Goal: Information Seeking & Learning: Learn about a topic

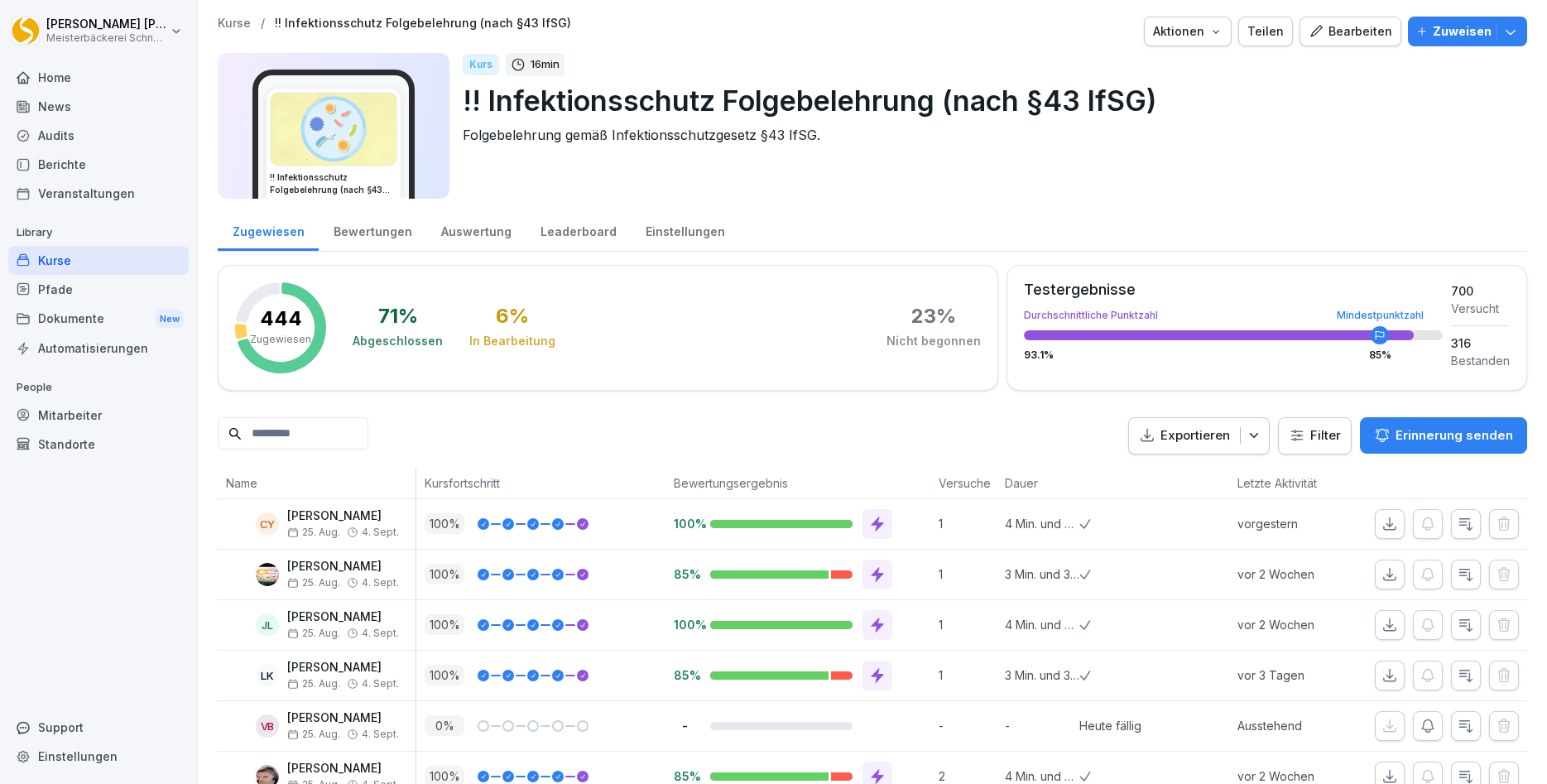
scroll to position [198, 0]
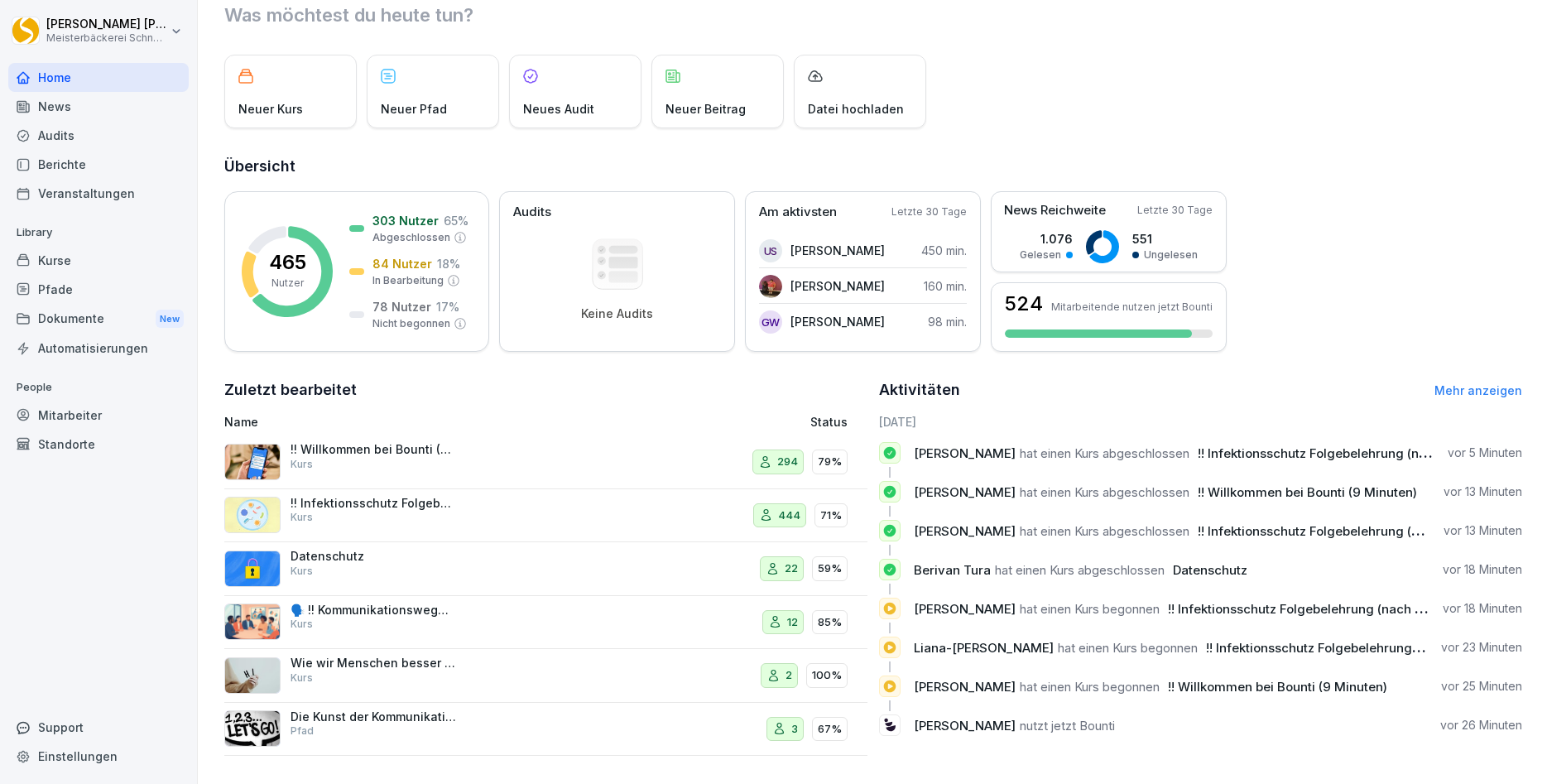
scroll to position [57, 0]
click at [383, 612] on p "🗣️ !! Kommunikationswegweiser !!: Konfliktgespräche erfolgreich führen" at bounding box center [373, 608] width 166 height 15
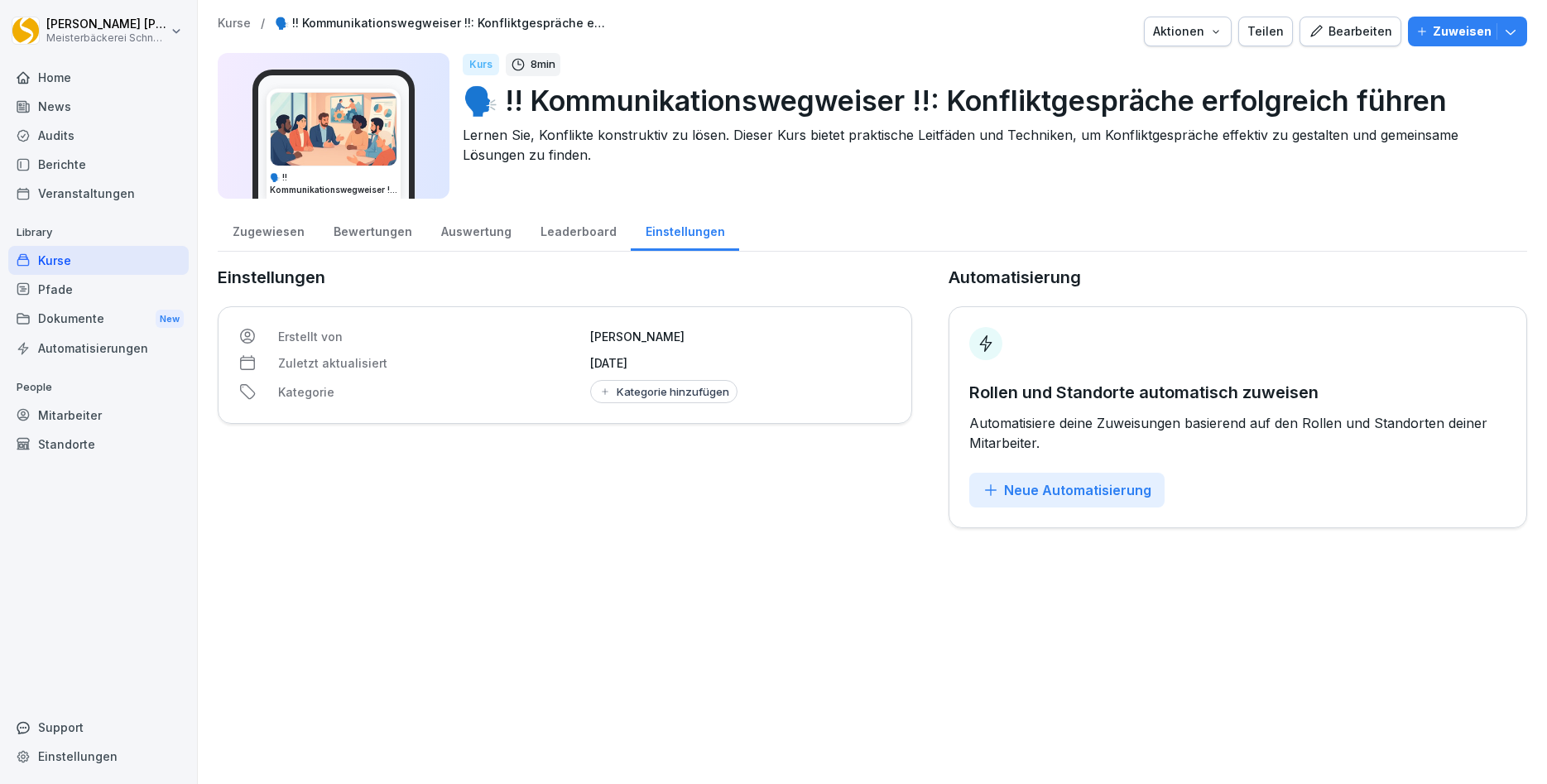
click at [1363, 35] on div "Bearbeiten" at bounding box center [1350, 32] width 83 height 18
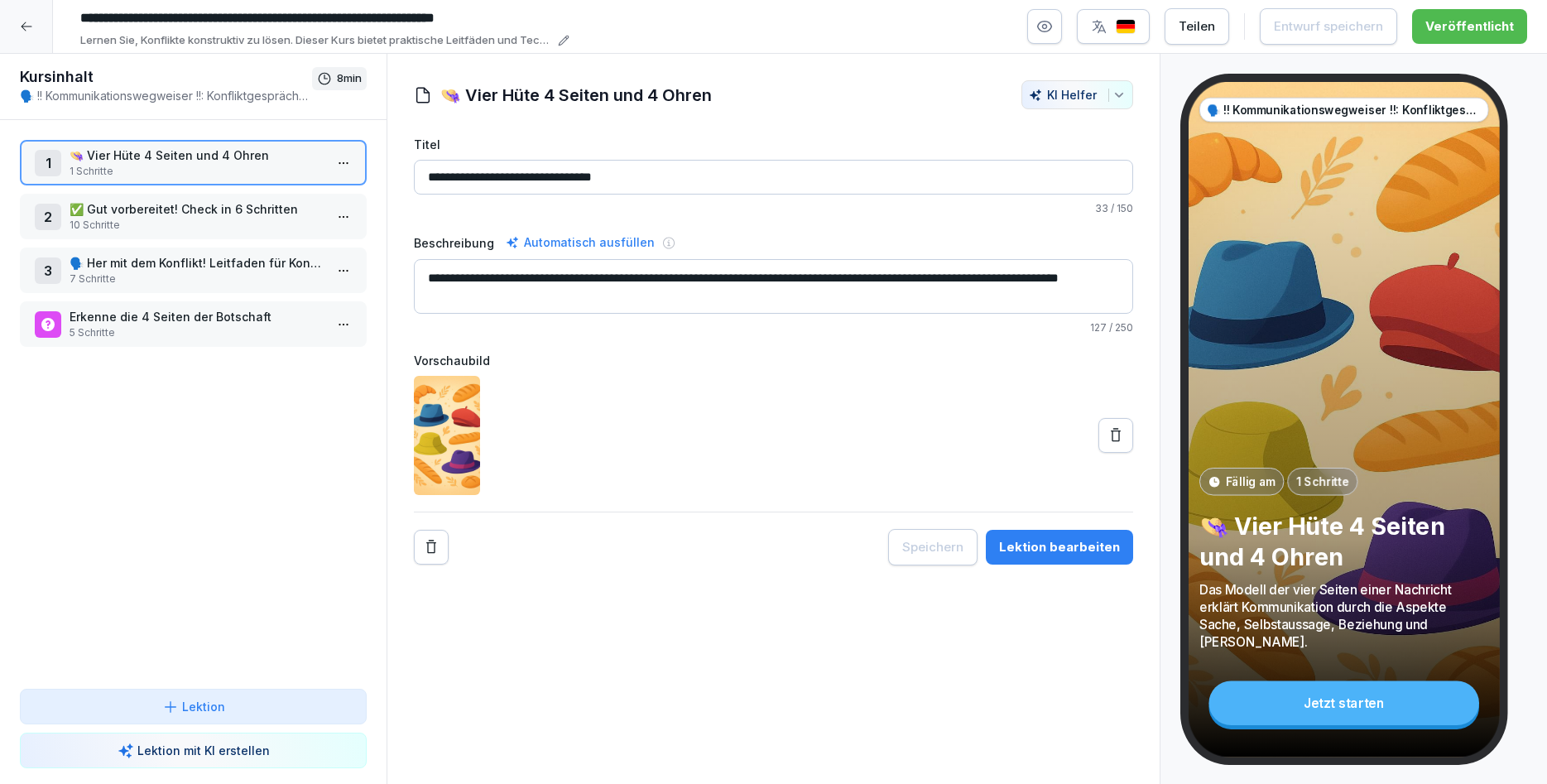
click at [177, 215] on p "✅ Gut vorbereitet! Check in 6 Schritten" at bounding box center [196, 208] width 254 height 17
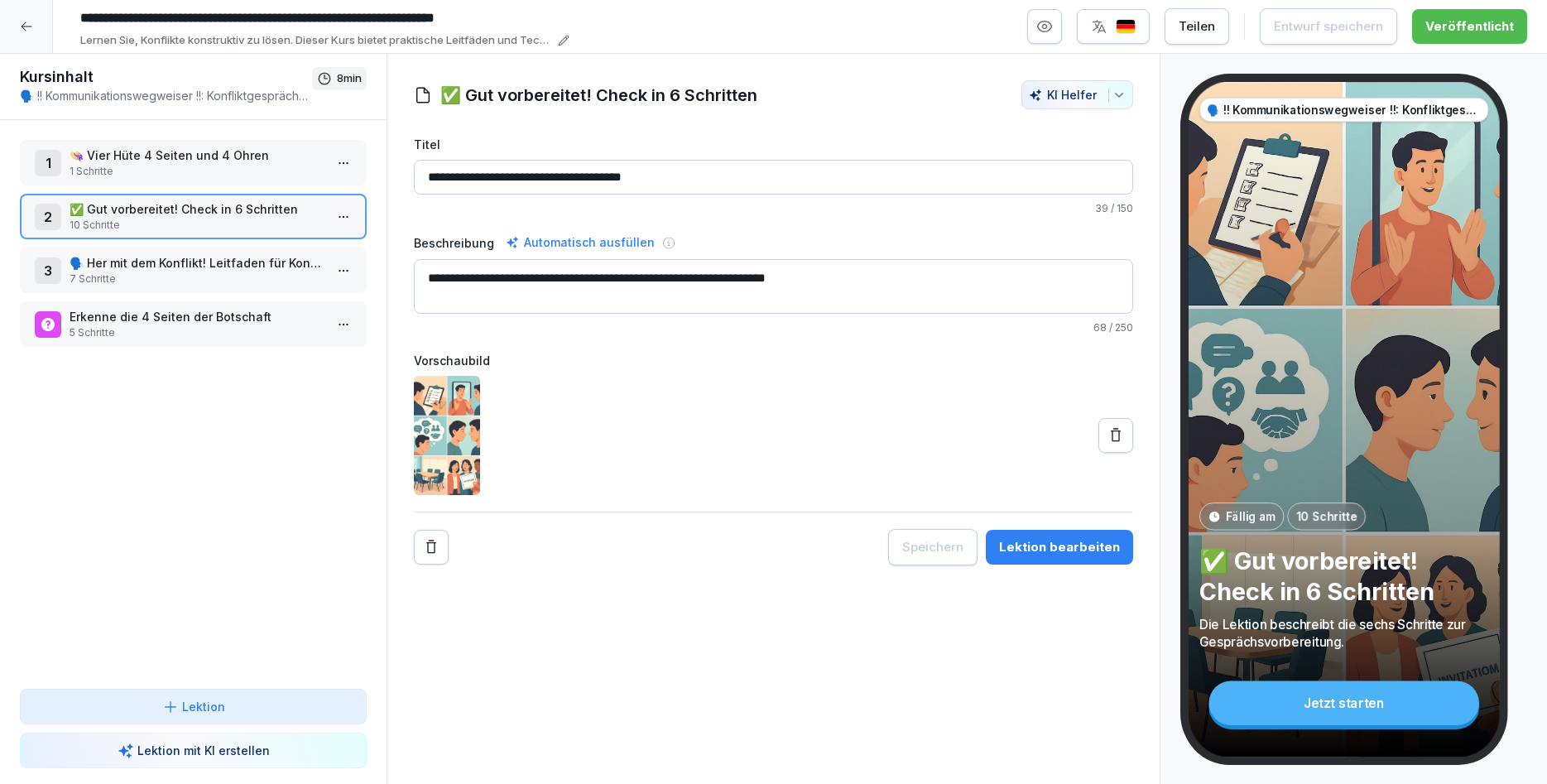
click at [181, 267] on p "🗣️ Her mit dem Konflikt! Leitfaden für Konfliktgespräche" at bounding box center [196, 262] width 254 height 17
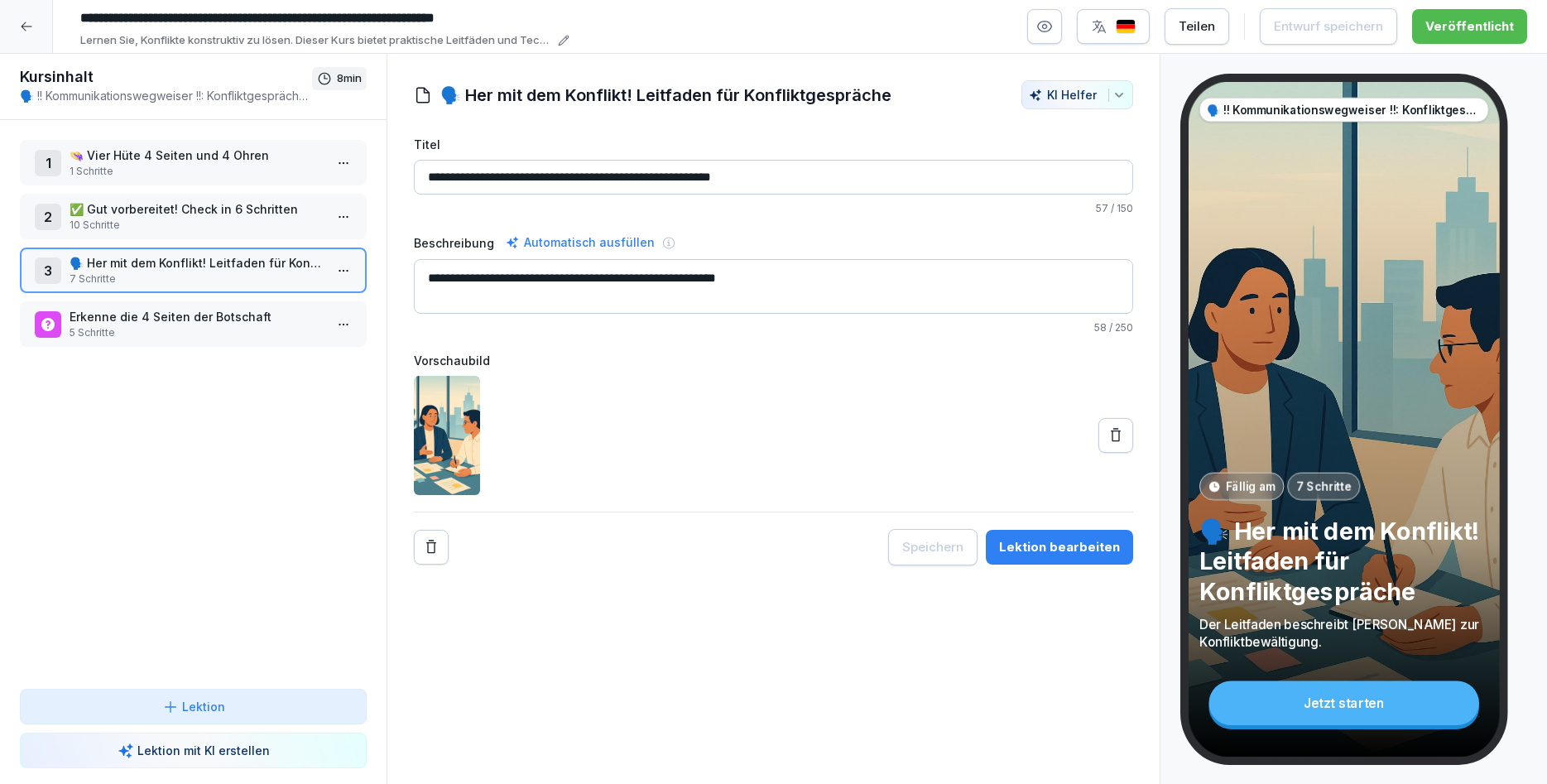
click at [180, 324] on p "Erkenne die 4 Seiten der Botschaft" at bounding box center [196, 317] width 254 height 17
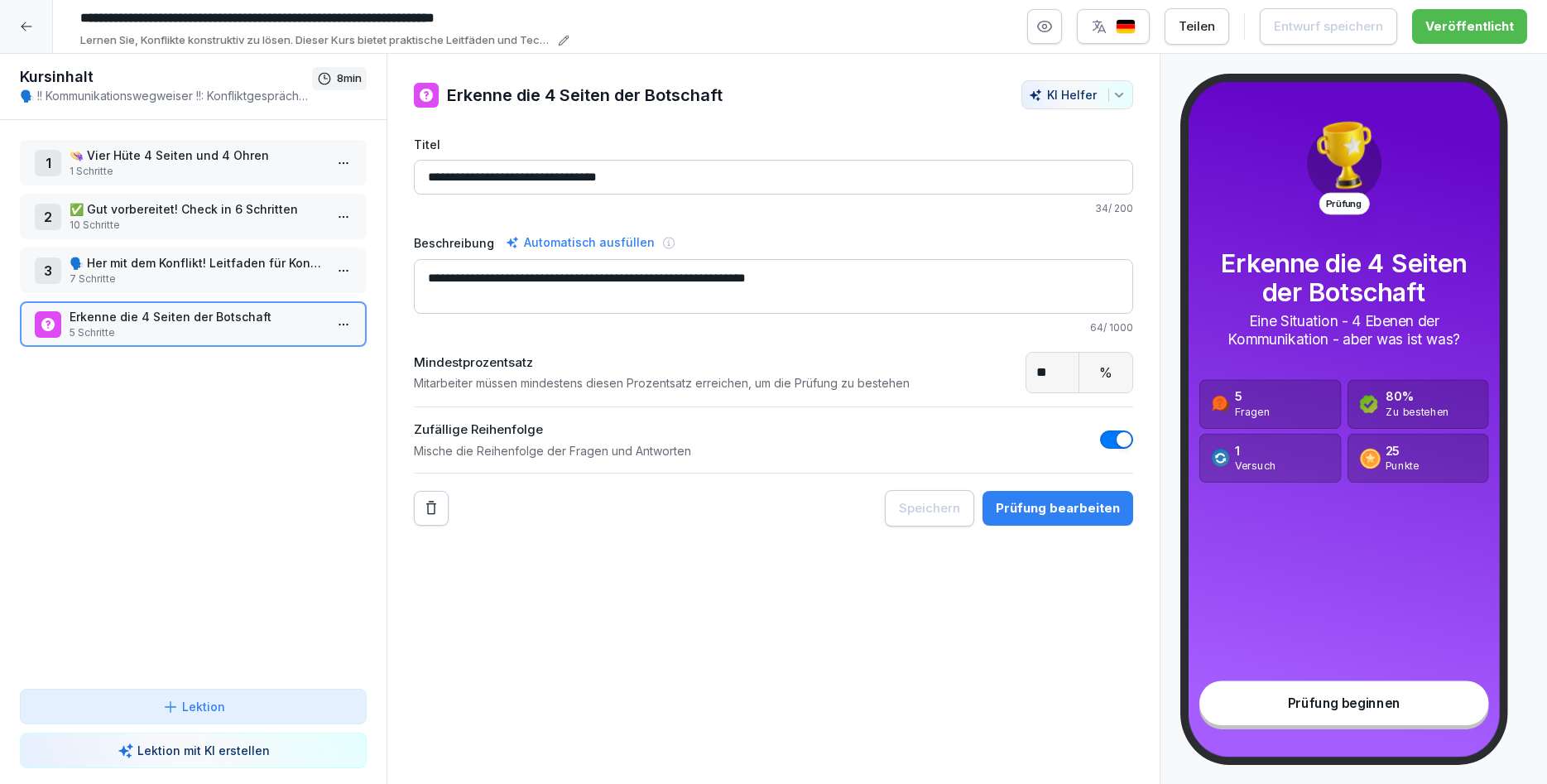
click at [124, 163] on p "👒 Vier Hüte 4 Seiten und 4 Ohren" at bounding box center [196, 155] width 254 height 17
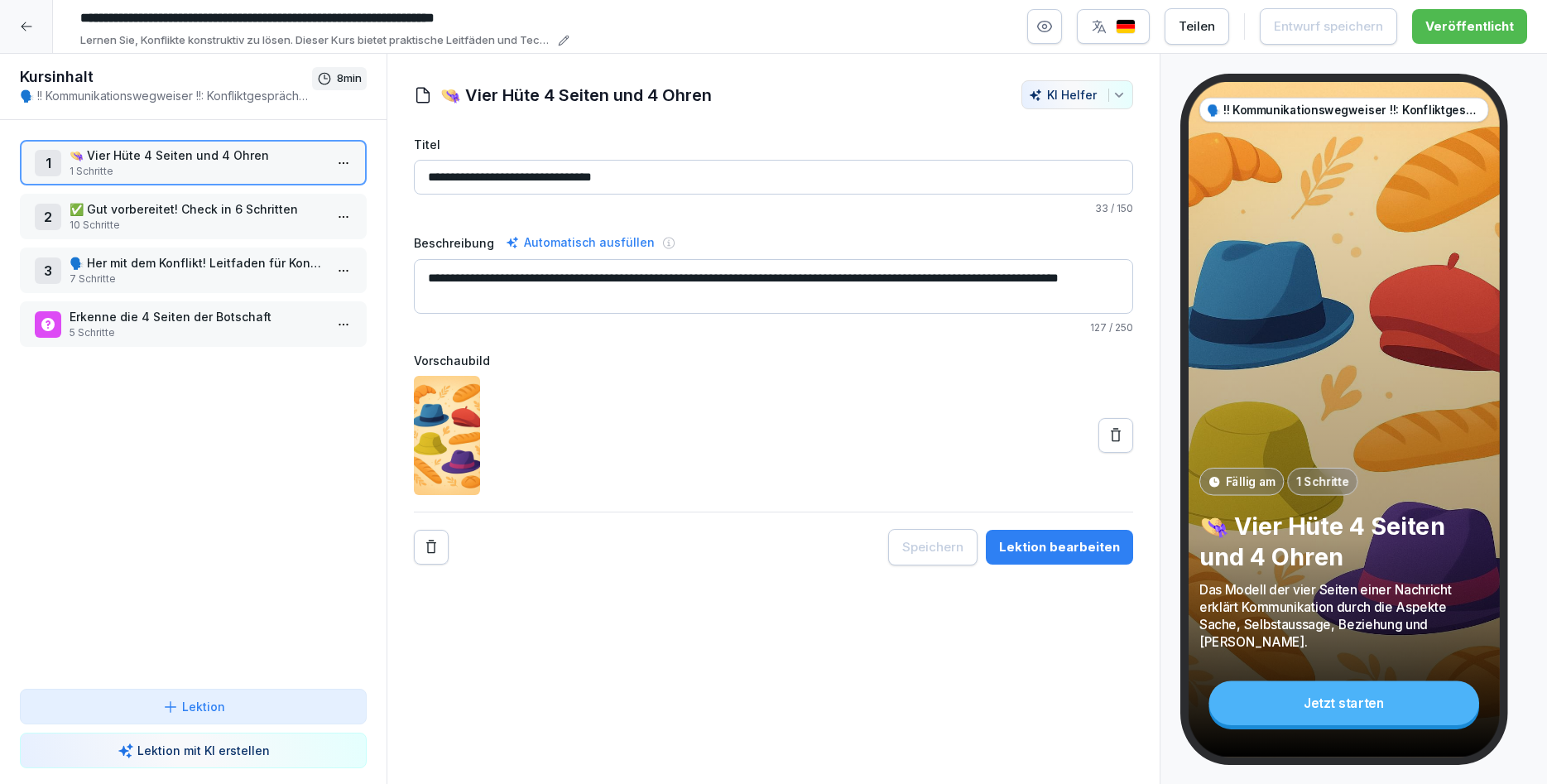
click at [1050, 552] on div "Lektion bearbeiten" at bounding box center [1059, 547] width 121 height 18
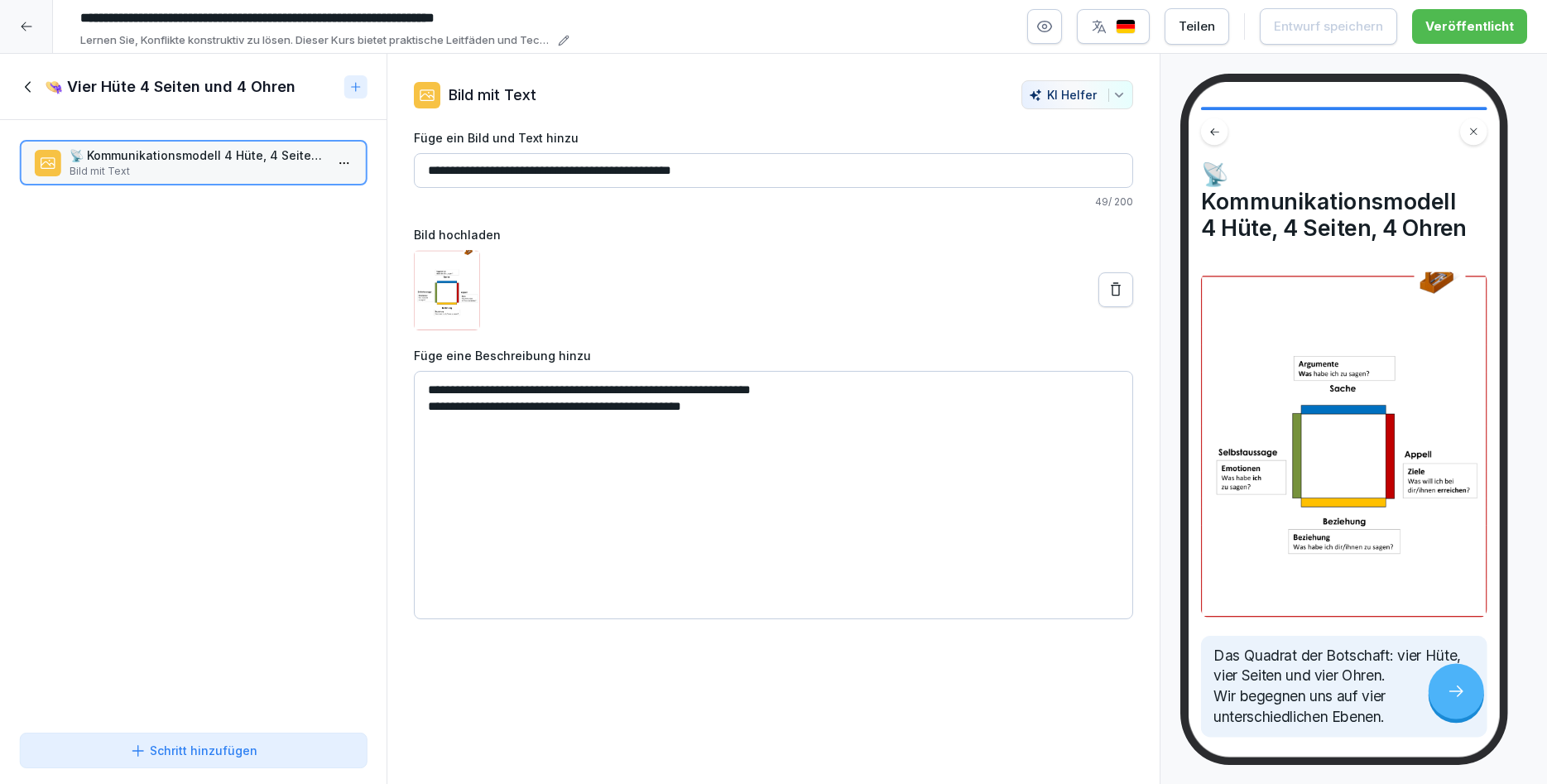
click at [28, 27] on icon at bounding box center [27, 27] width 13 height 13
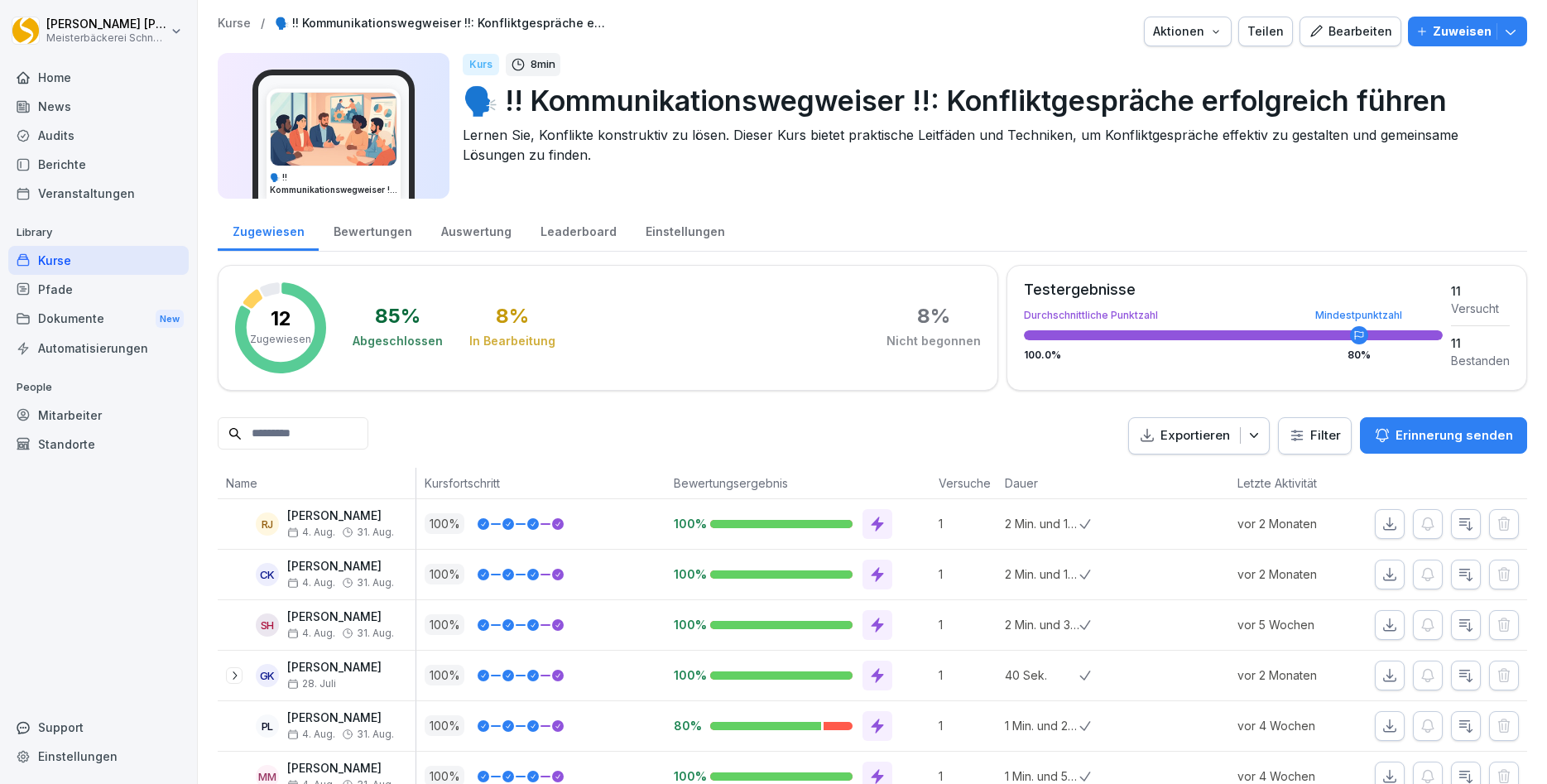
click at [362, 232] on div "Bewertungen" at bounding box center [372, 229] width 108 height 42
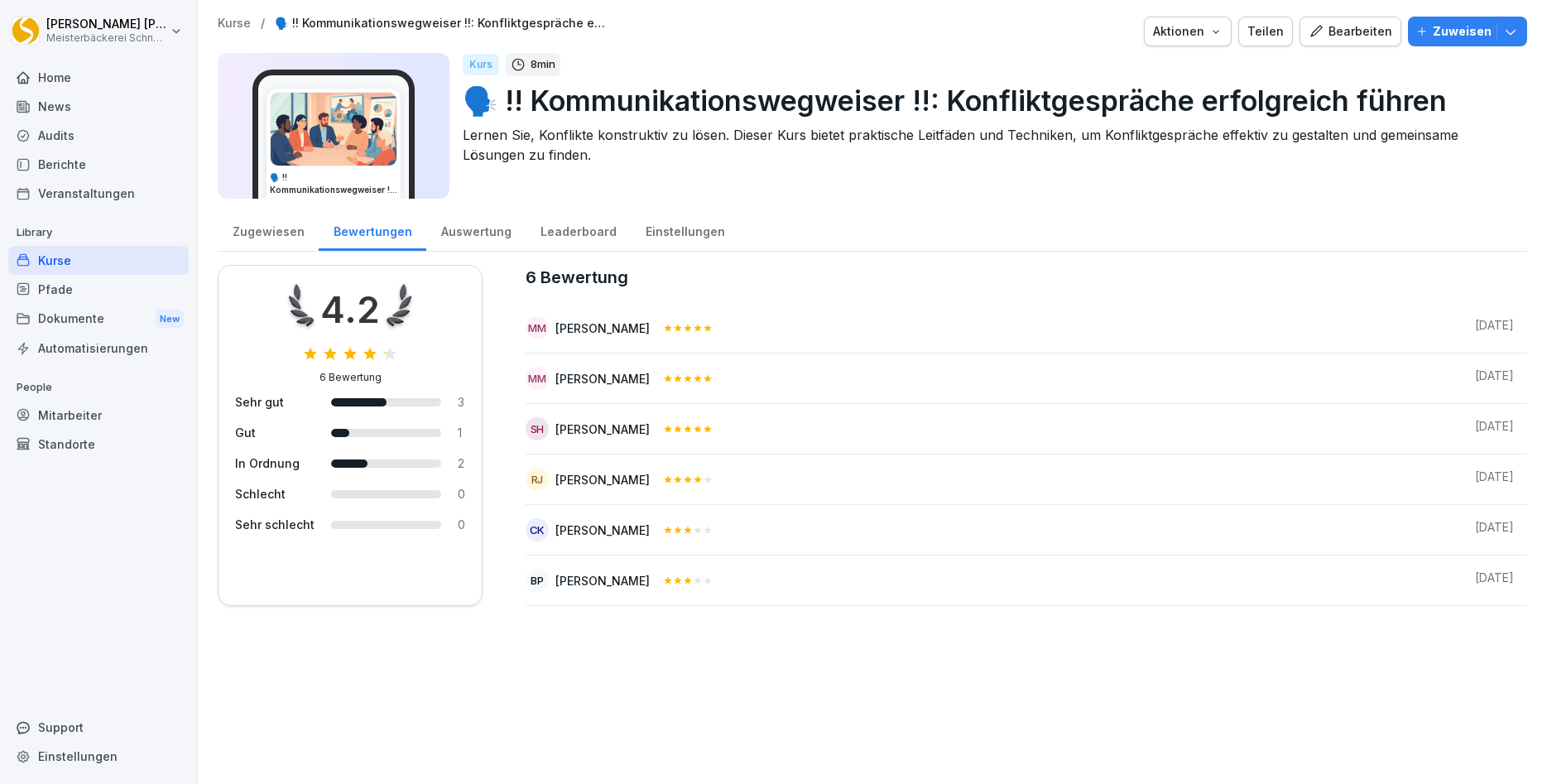
click at [480, 223] on div "Auswertung" at bounding box center [476, 229] width 99 height 42
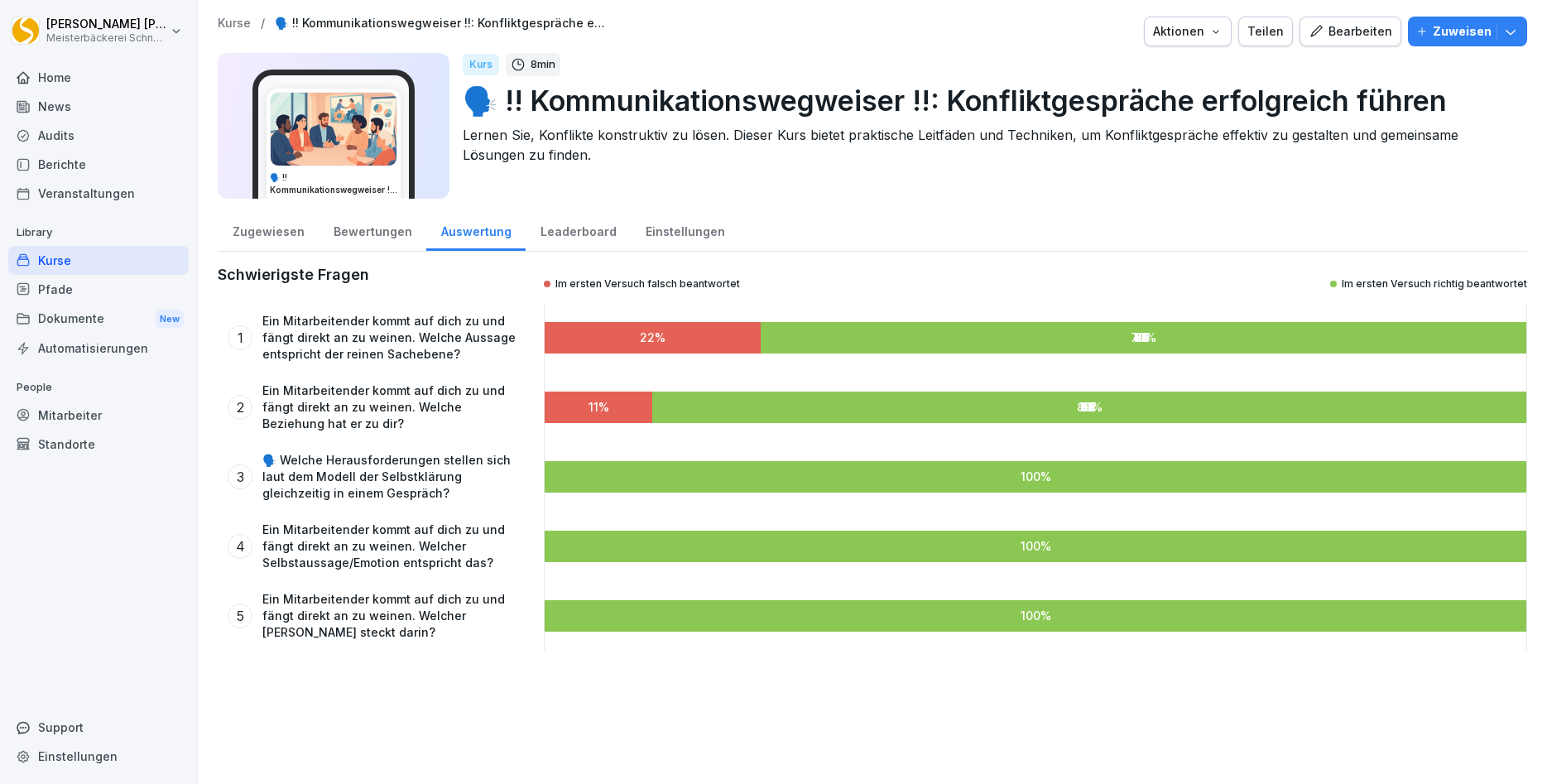
click at [563, 229] on div "Leaderboard" at bounding box center [578, 229] width 105 height 42
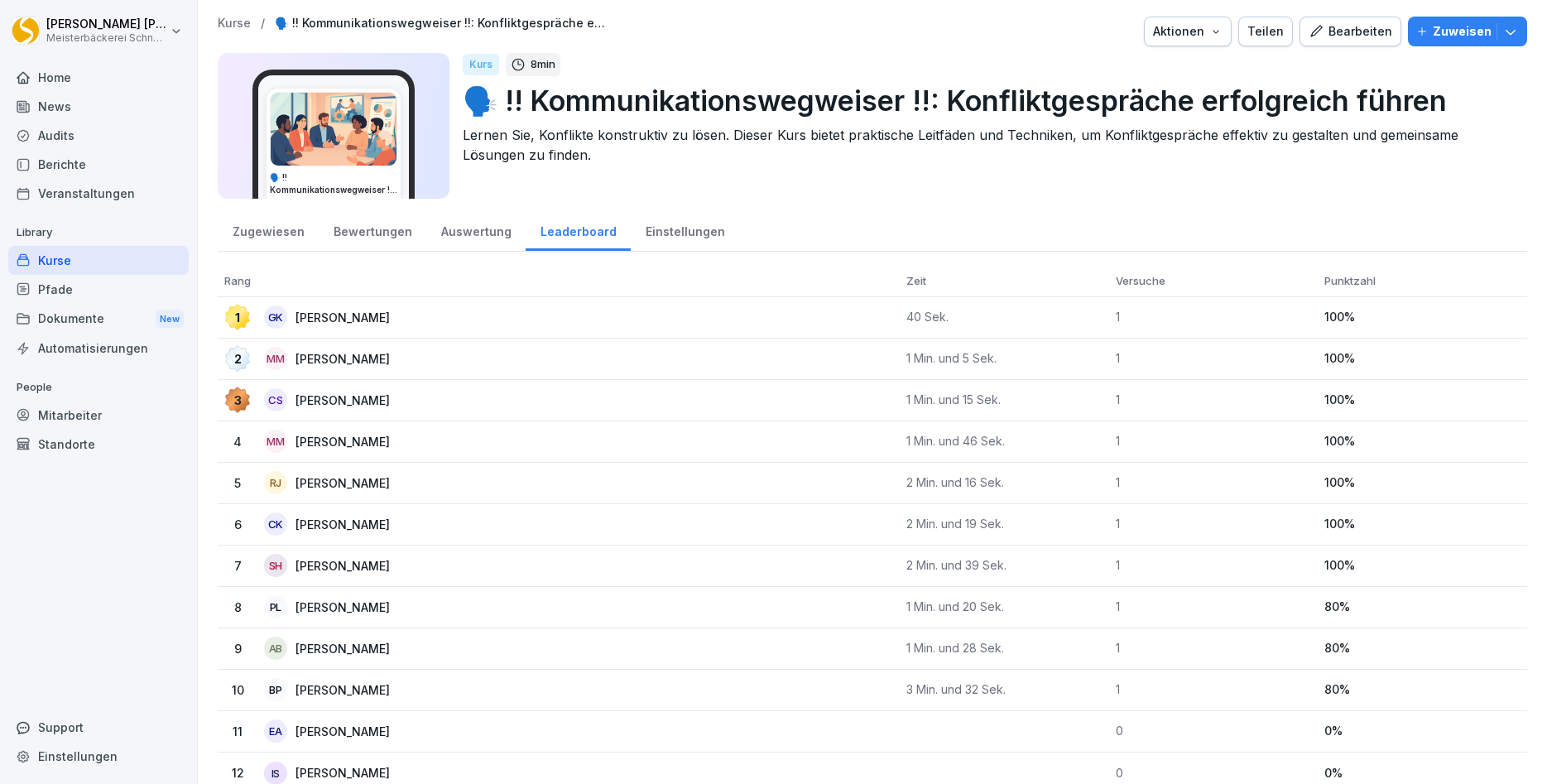
click at [247, 233] on div "Zugewiesen" at bounding box center [268, 229] width 101 height 42
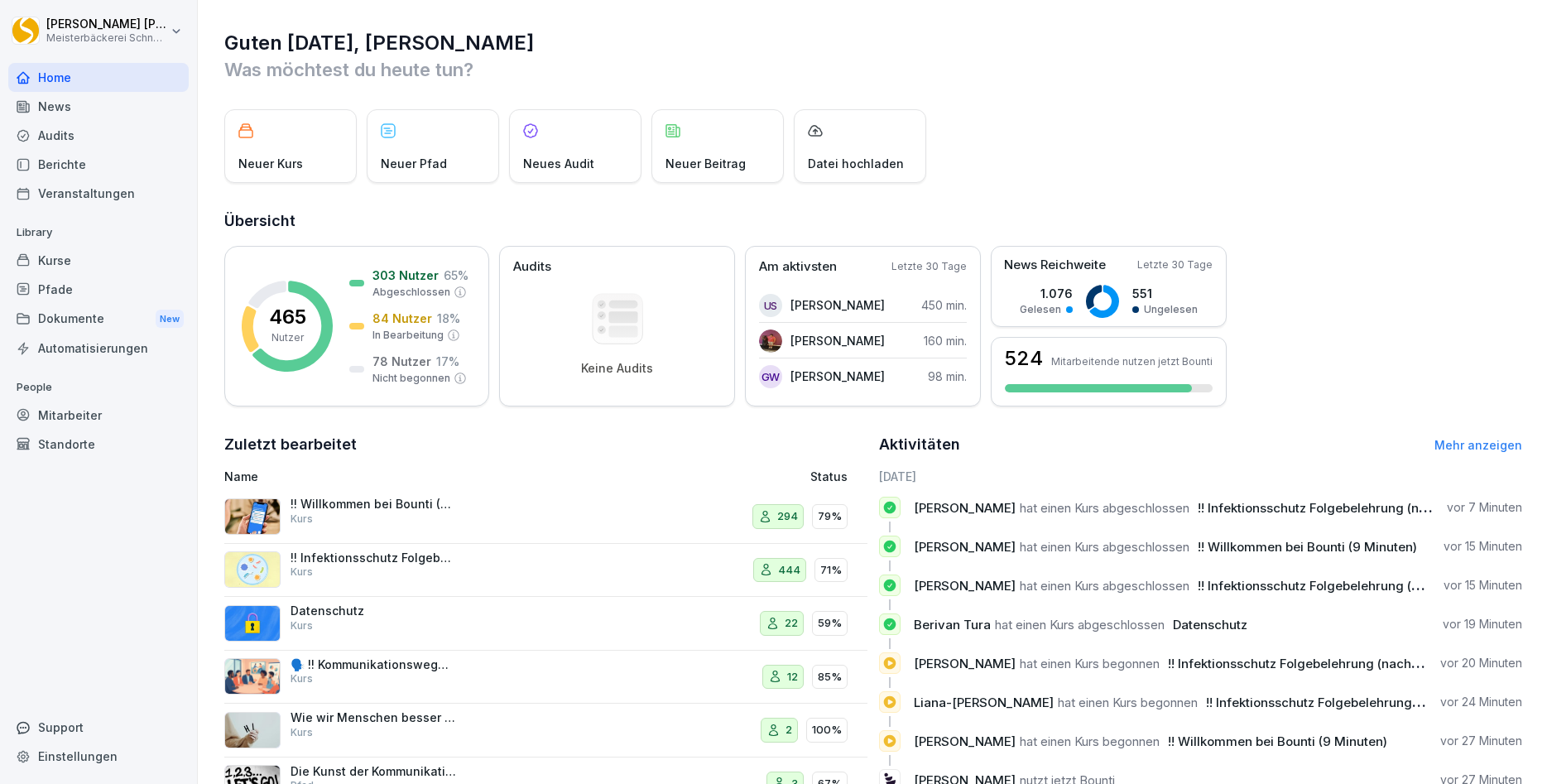
click at [78, 267] on div "Kurse" at bounding box center [98, 260] width 181 height 29
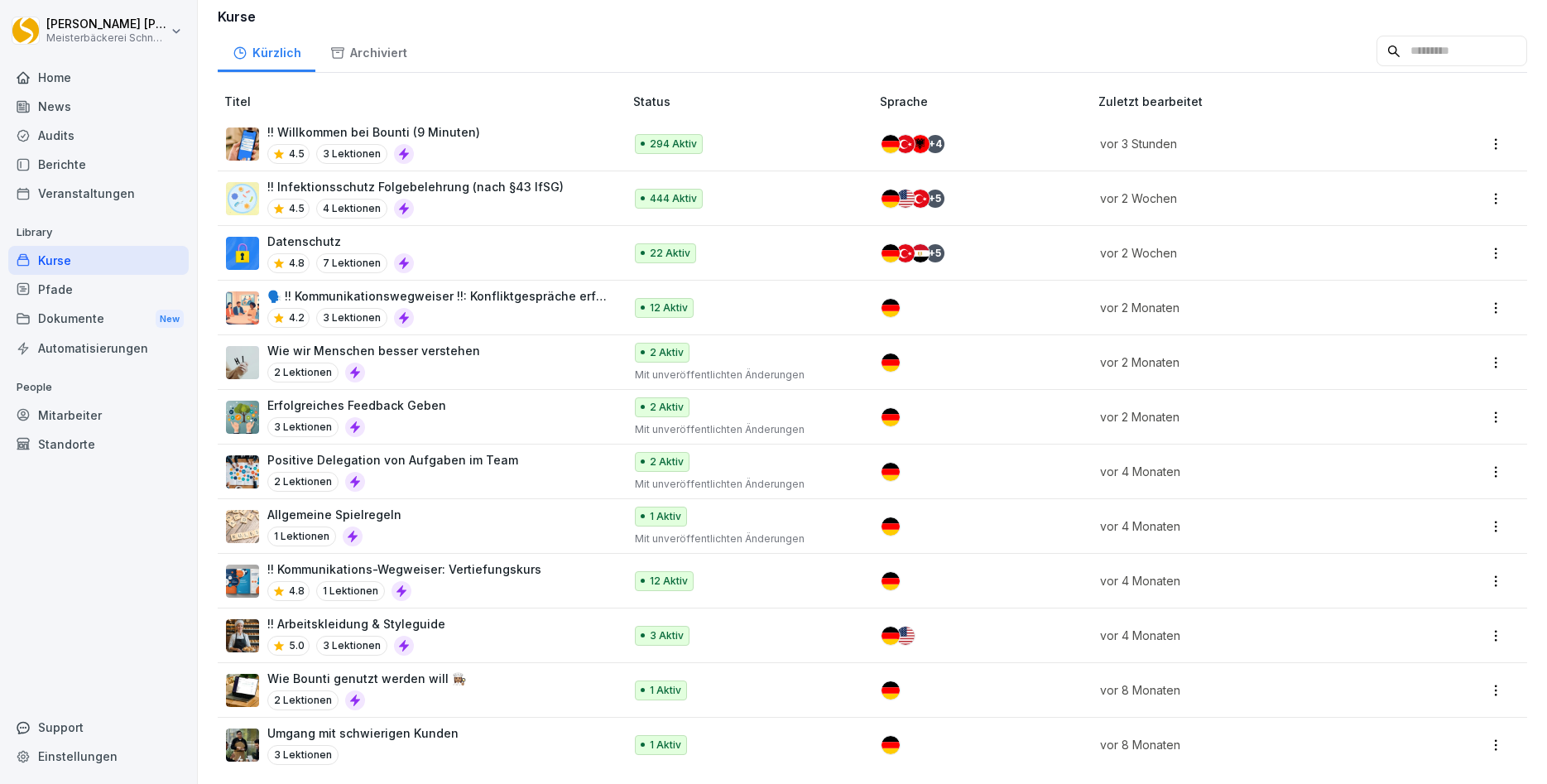
scroll to position [133, 0]
click at [483, 578] on div "!! Kommunikations-Wegweiser: Vertiefungskurs 4.8 1 Lektionen" at bounding box center [404, 579] width 274 height 41
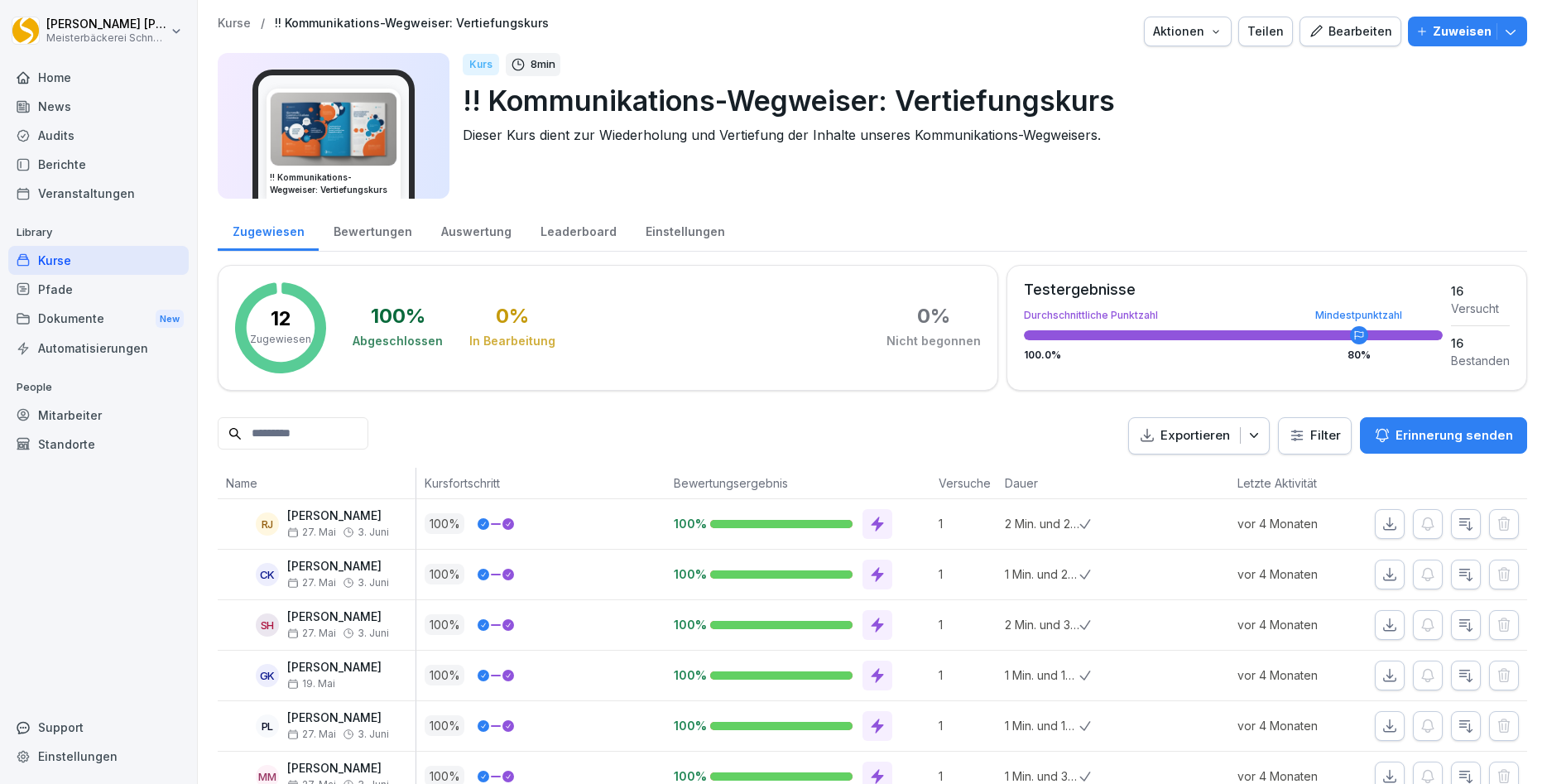
click at [1357, 33] on div "Bearbeiten" at bounding box center [1350, 32] width 83 height 18
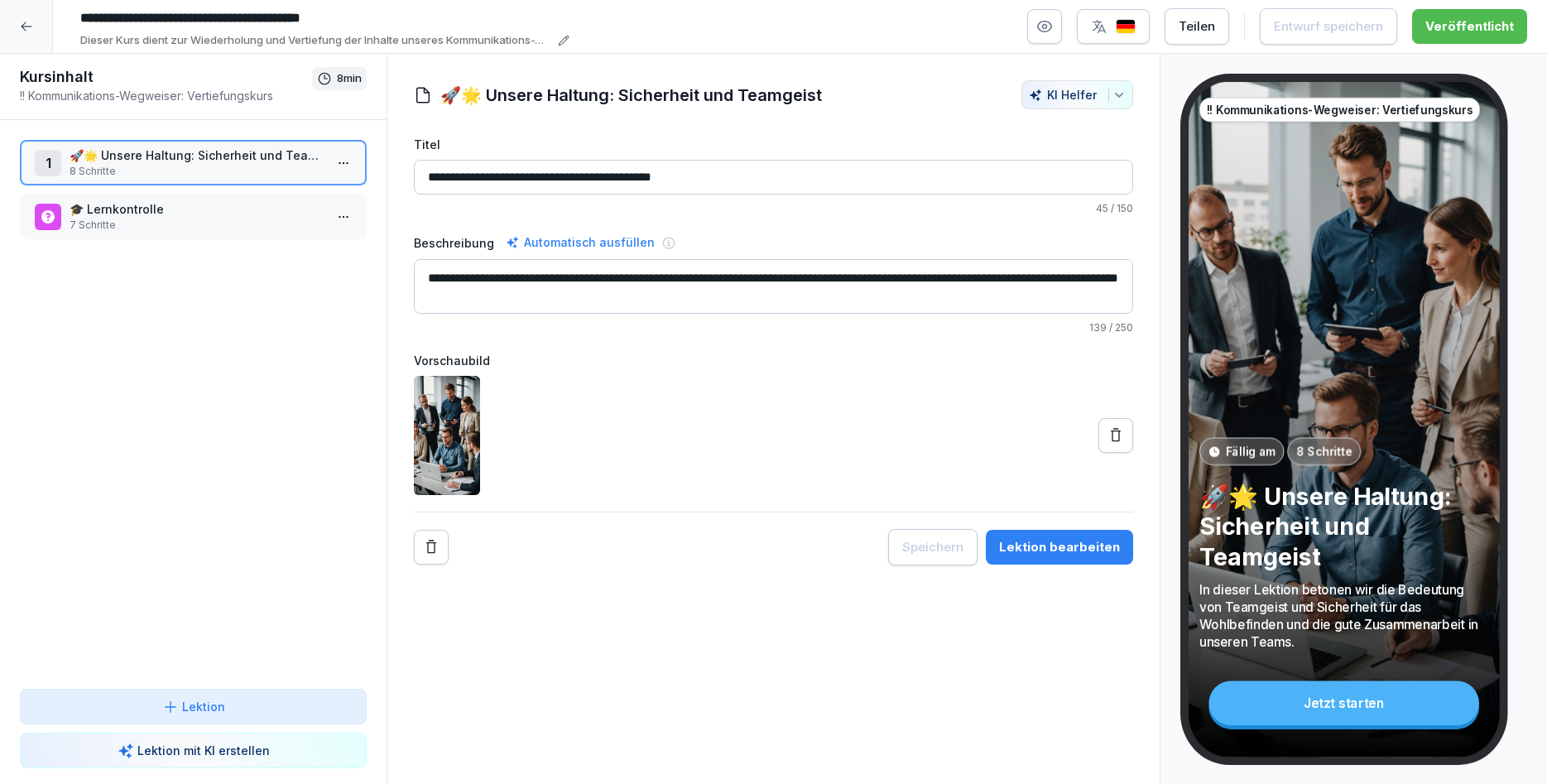
click at [1068, 544] on div "Lektion bearbeiten" at bounding box center [1059, 547] width 121 height 18
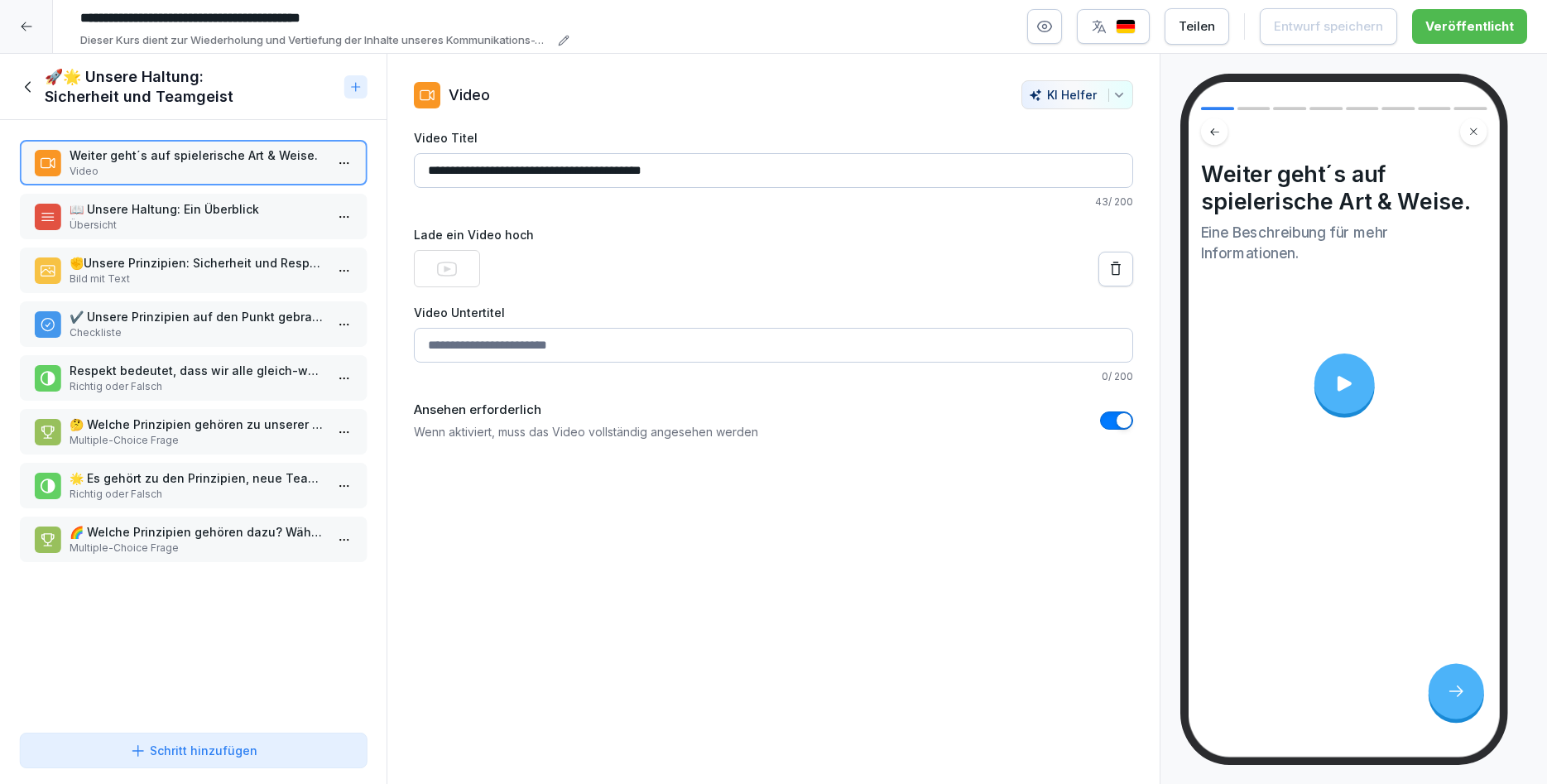
click at [233, 214] on p "📖 Unsere Haltung: Ein Überblick" at bounding box center [196, 208] width 254 height 17
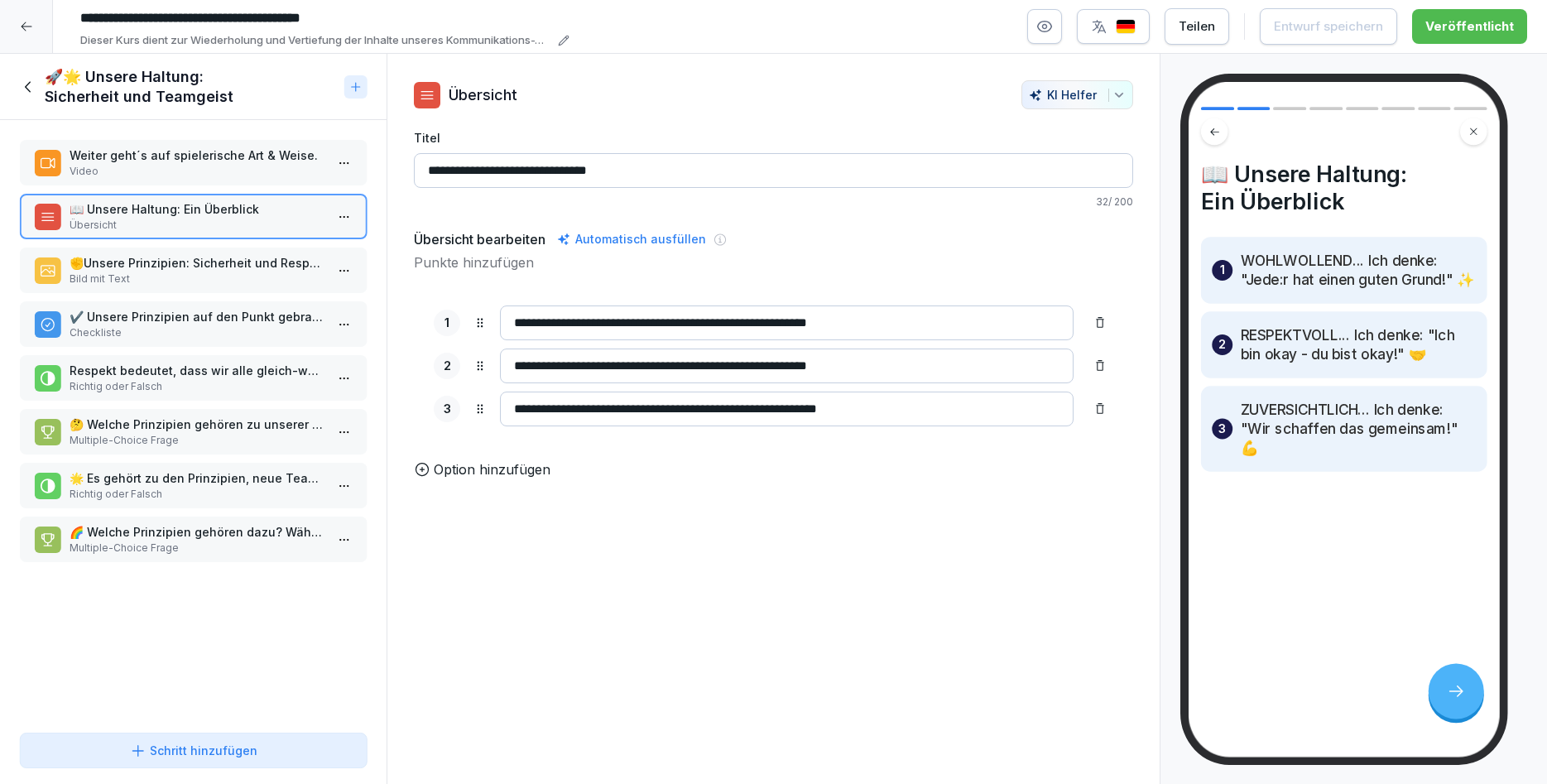
click at [214, 270] on p "✊Unsere Prinzipien: Sicherheit und Respekt" at bounding box center [196, 262] width 254 height 17
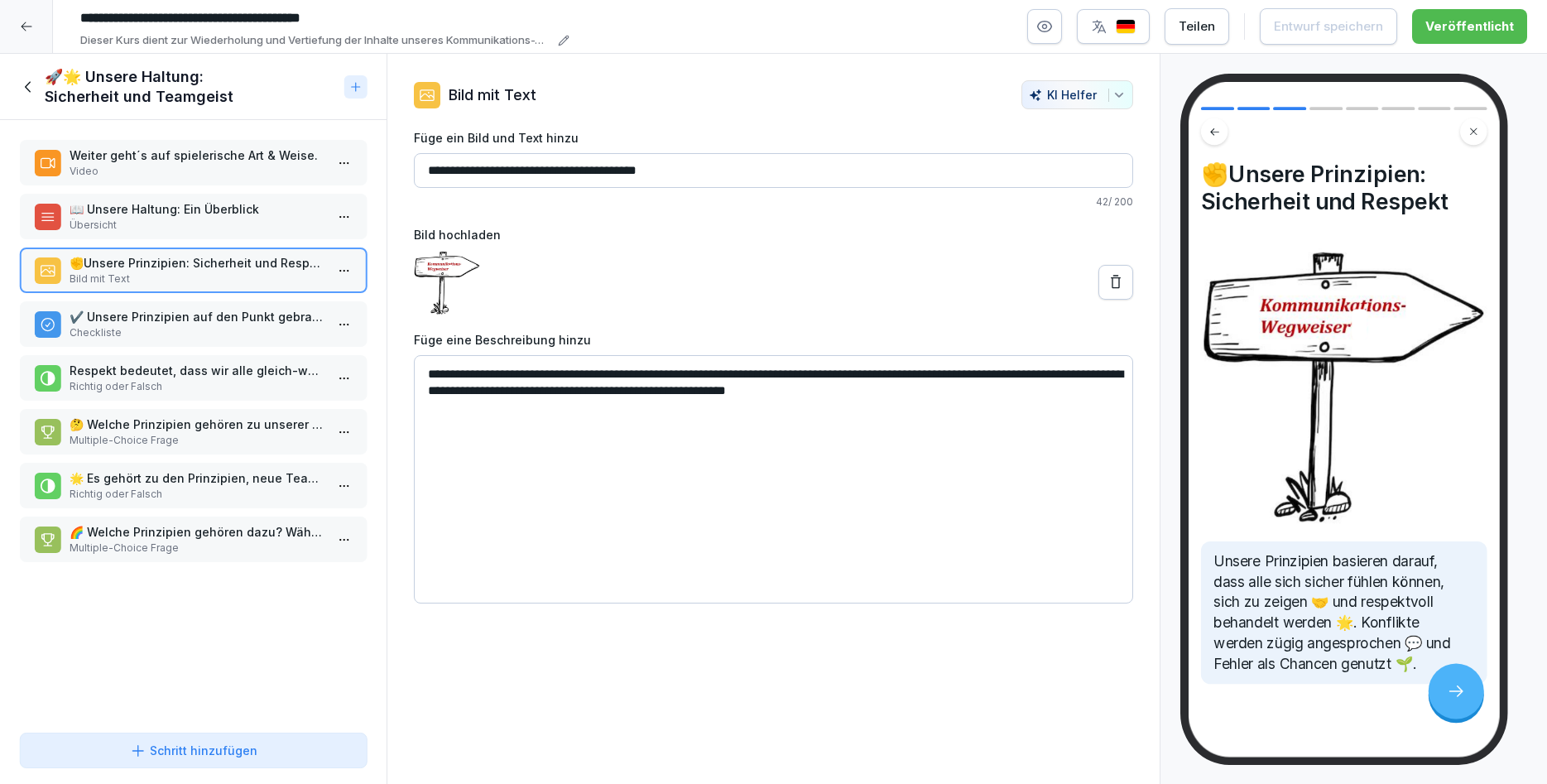
click at [211, 332] on p "Checkliste" at bounding box center [196, 332] width 254 height 15
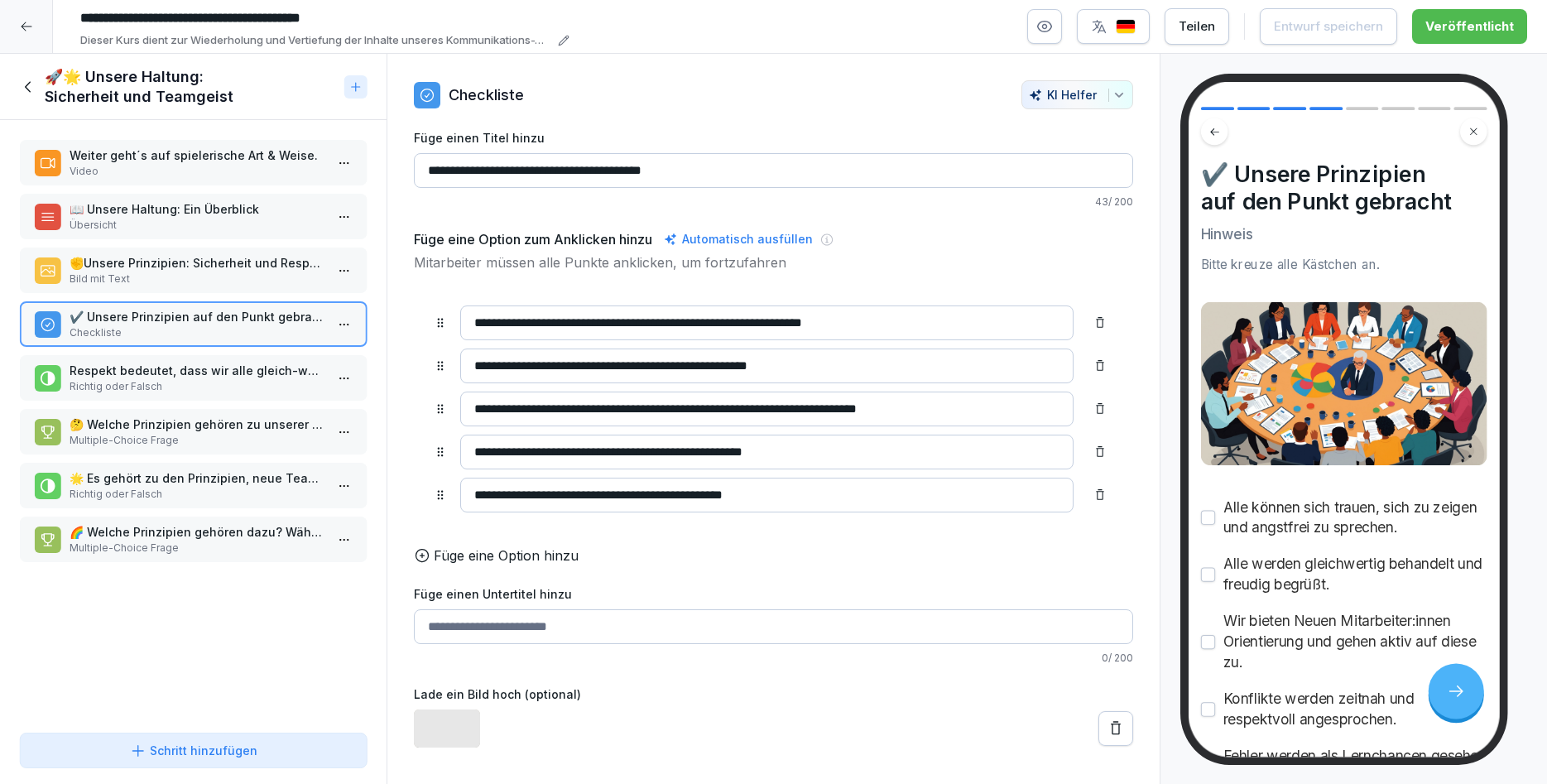
click at [203, 374] on p "Respekt bedeutet, dass wir alle gleich-wertig behandeln." at bounding box center [196, 370] width 254 height 17
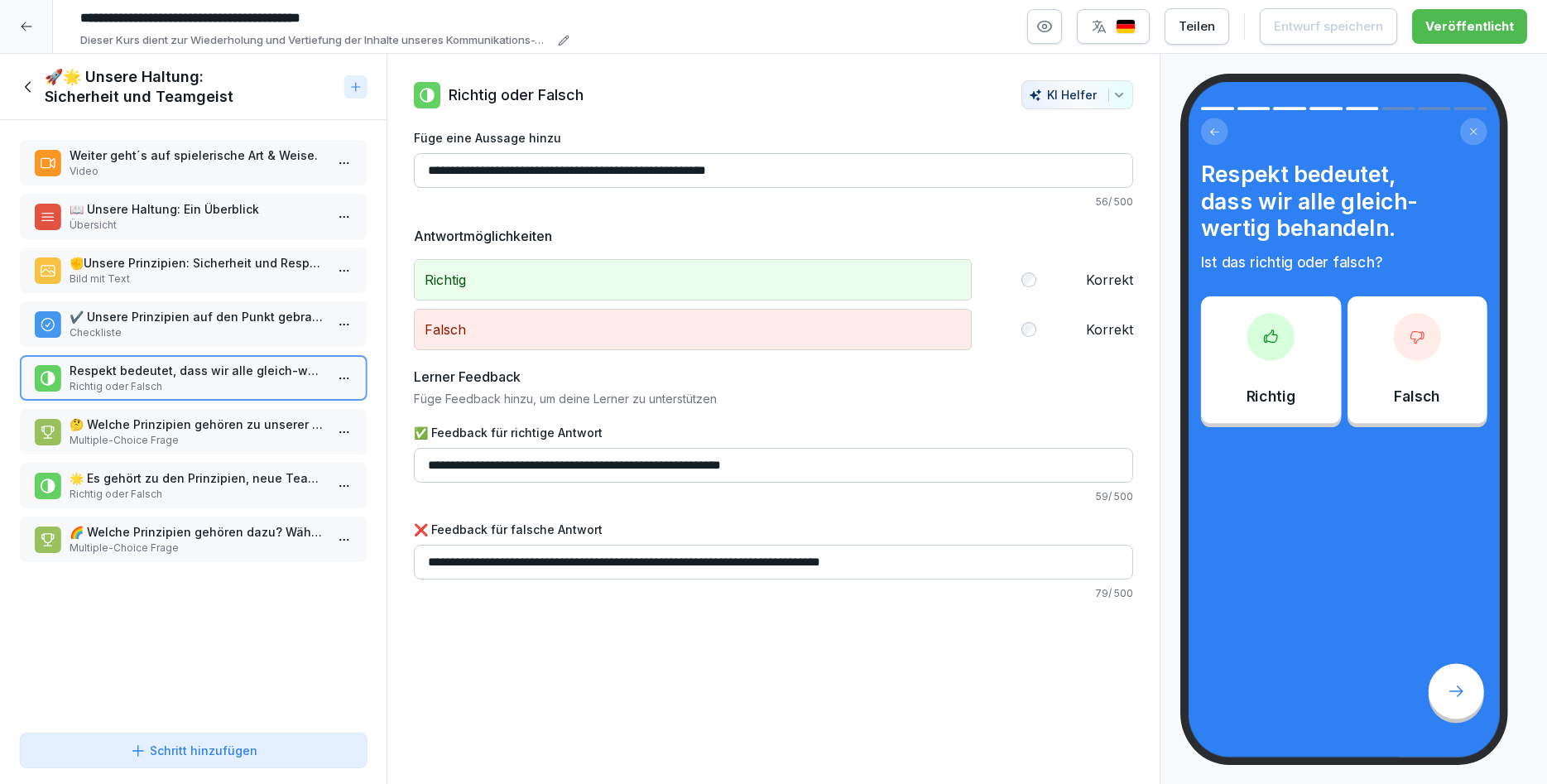
click at [208, 434] on p "Multiple-Choice Frage" at bounding box center [196, 440] width 254 height 15
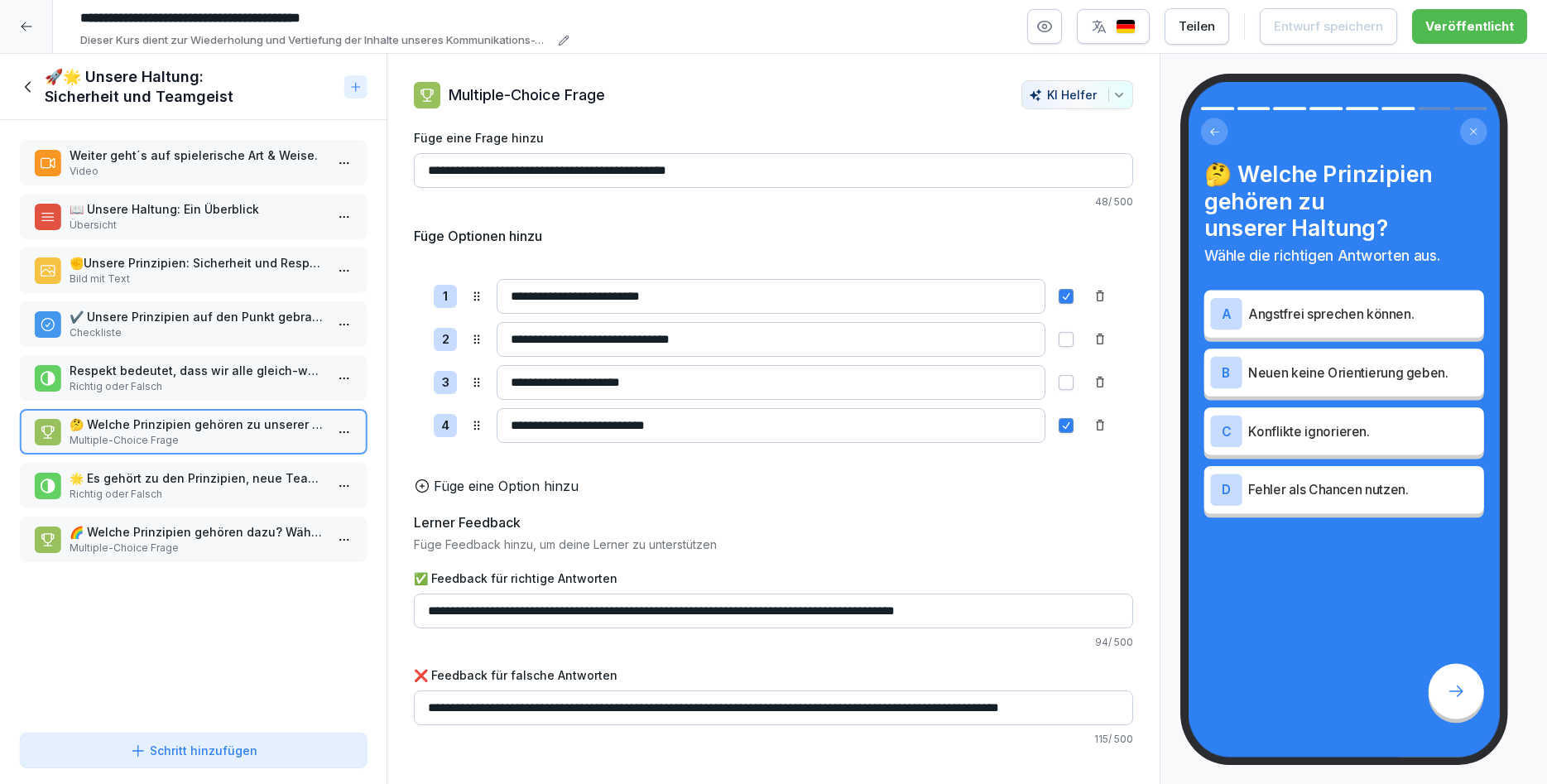
click at [205, 487] on p "Richtig oder Falsch" at bounding box center [196, 494] width 254 height 15
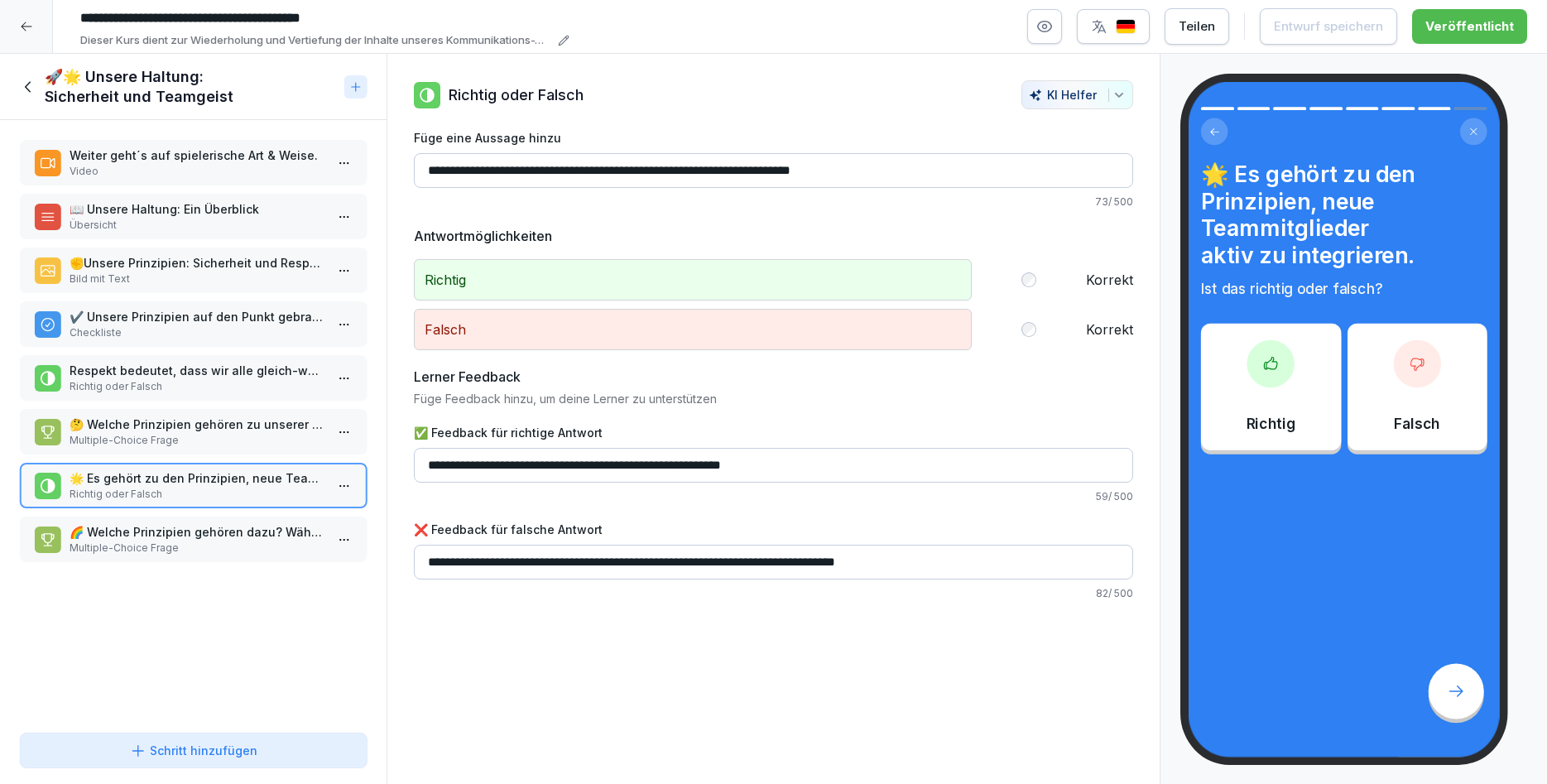
click at [207, 544] on p "Multiple-Choice Frage" at bounding box center [196, 548] width 254 height 15
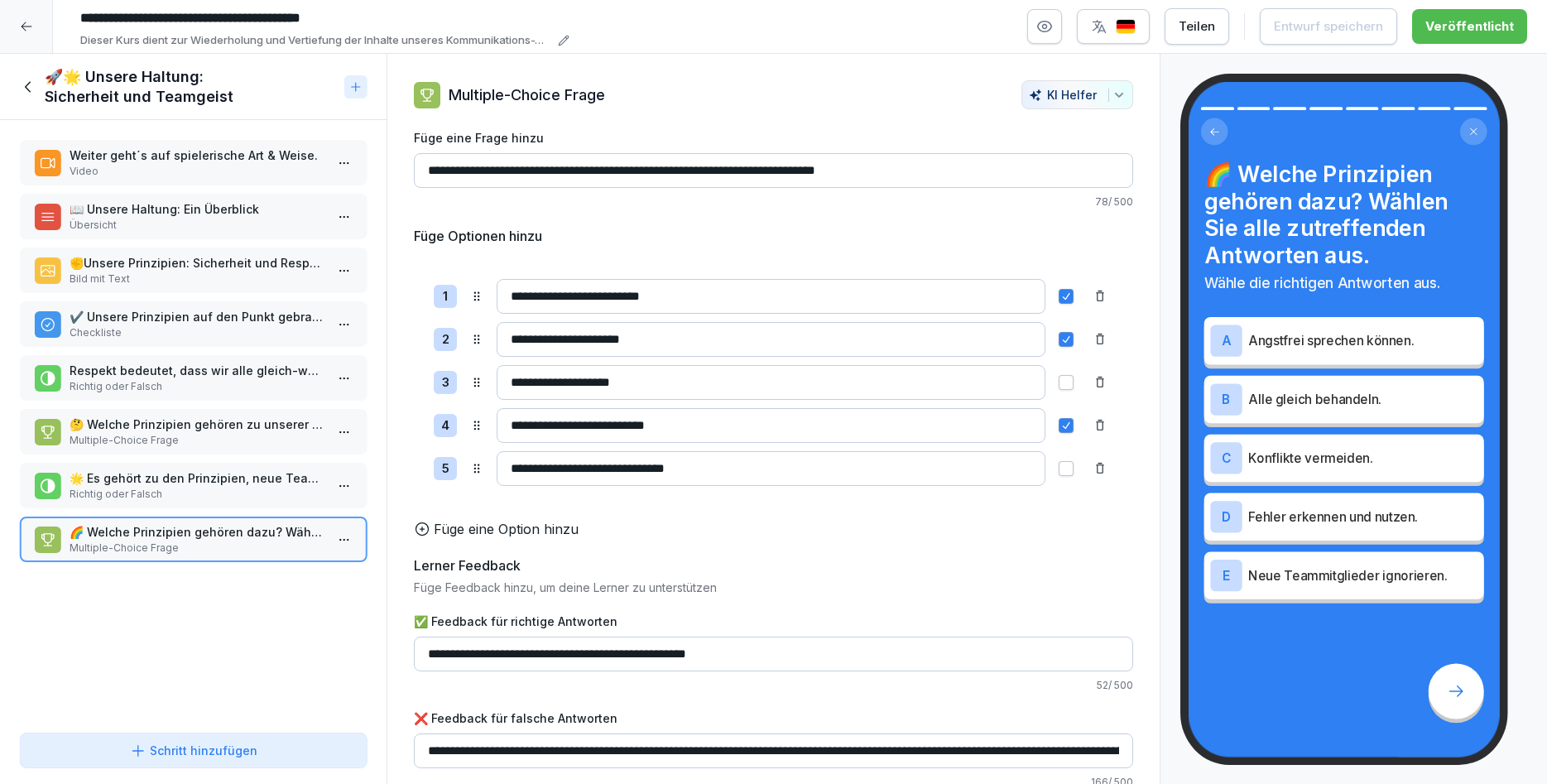
click at [32, 87] on icon at bounding box center [29, 87] width 18 height 18
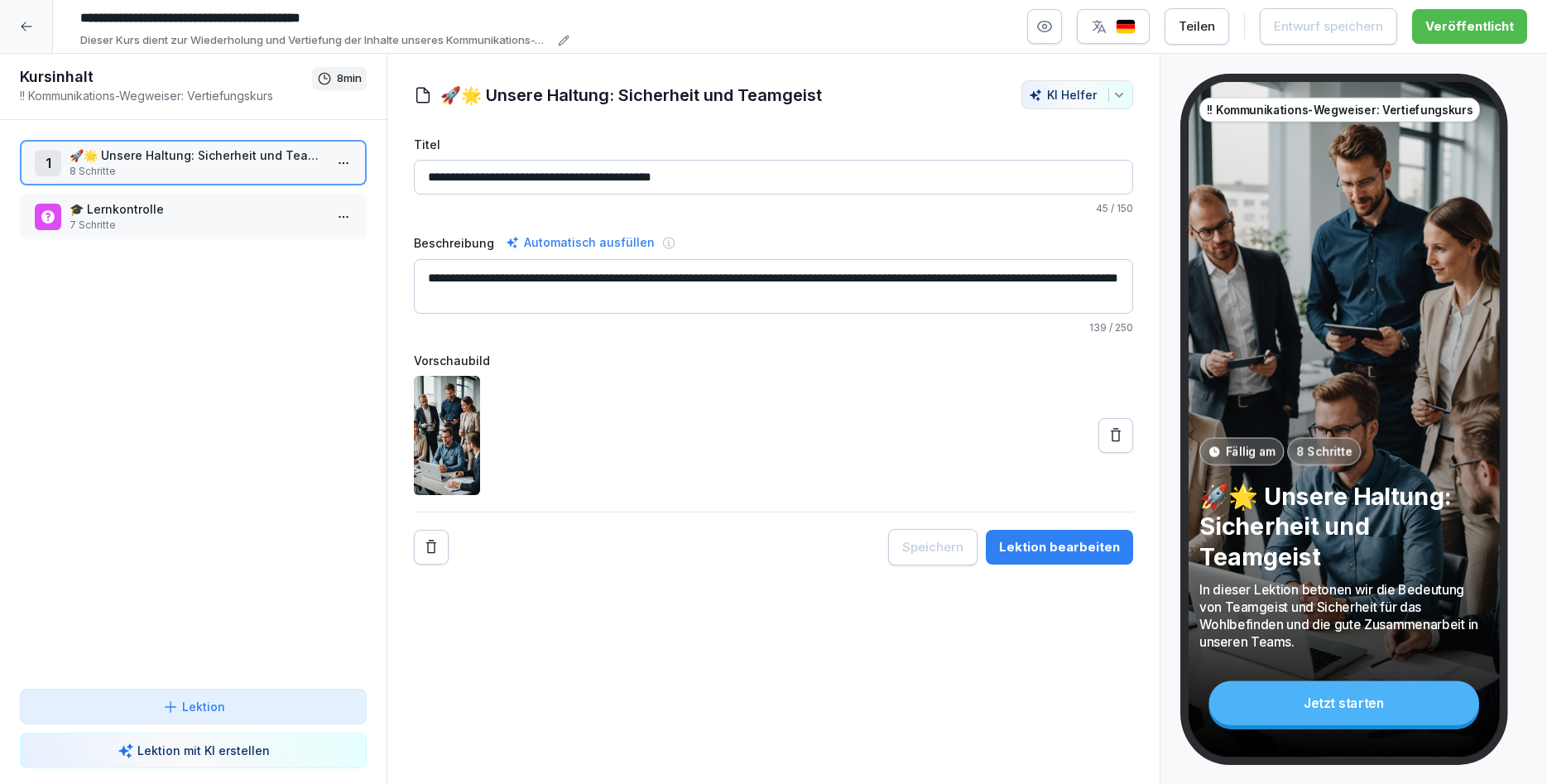
click at [28, 26] on icon at bounding box center [27, 27] width 13 height 13
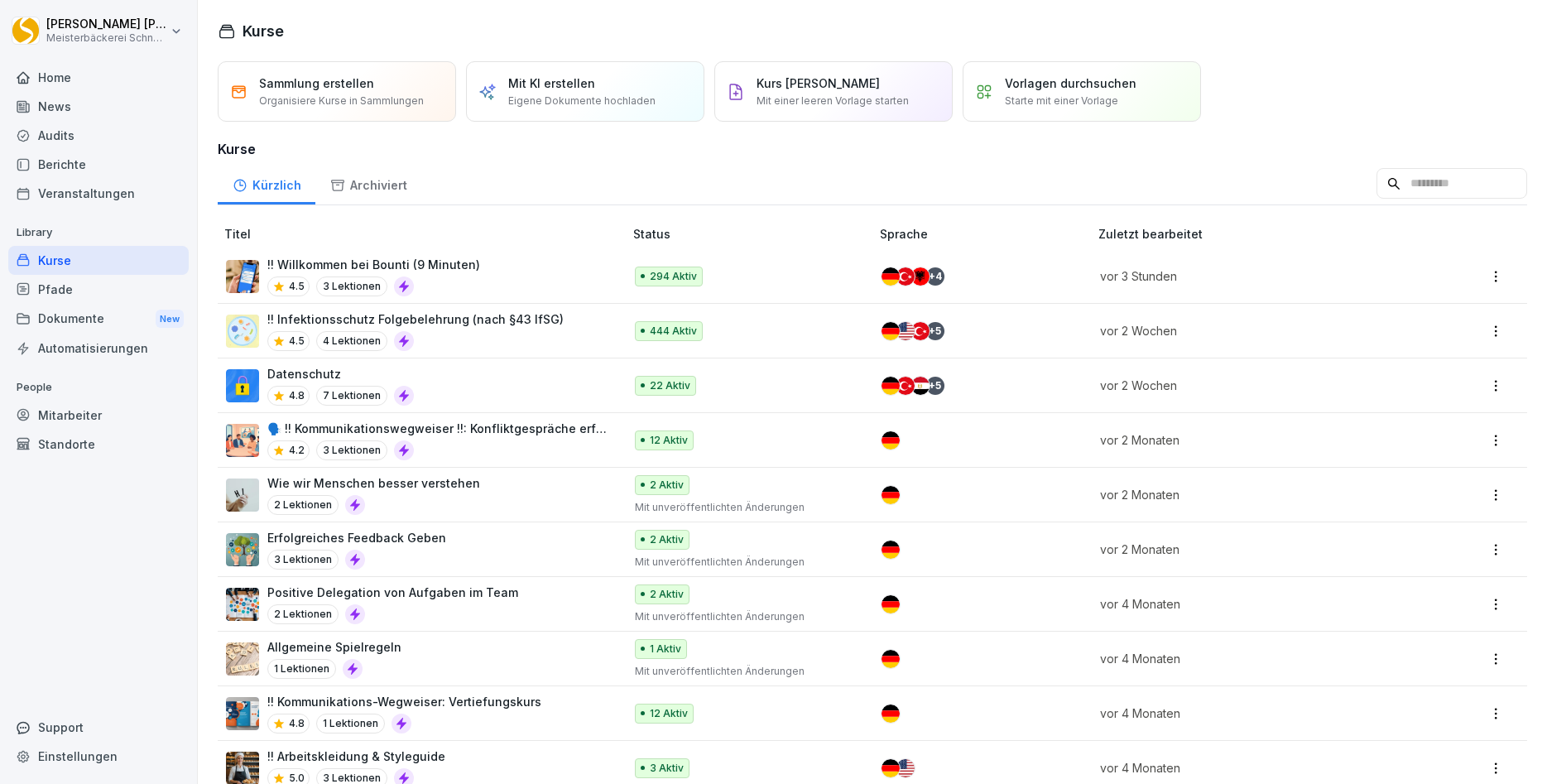
scroll to position [133, 0]
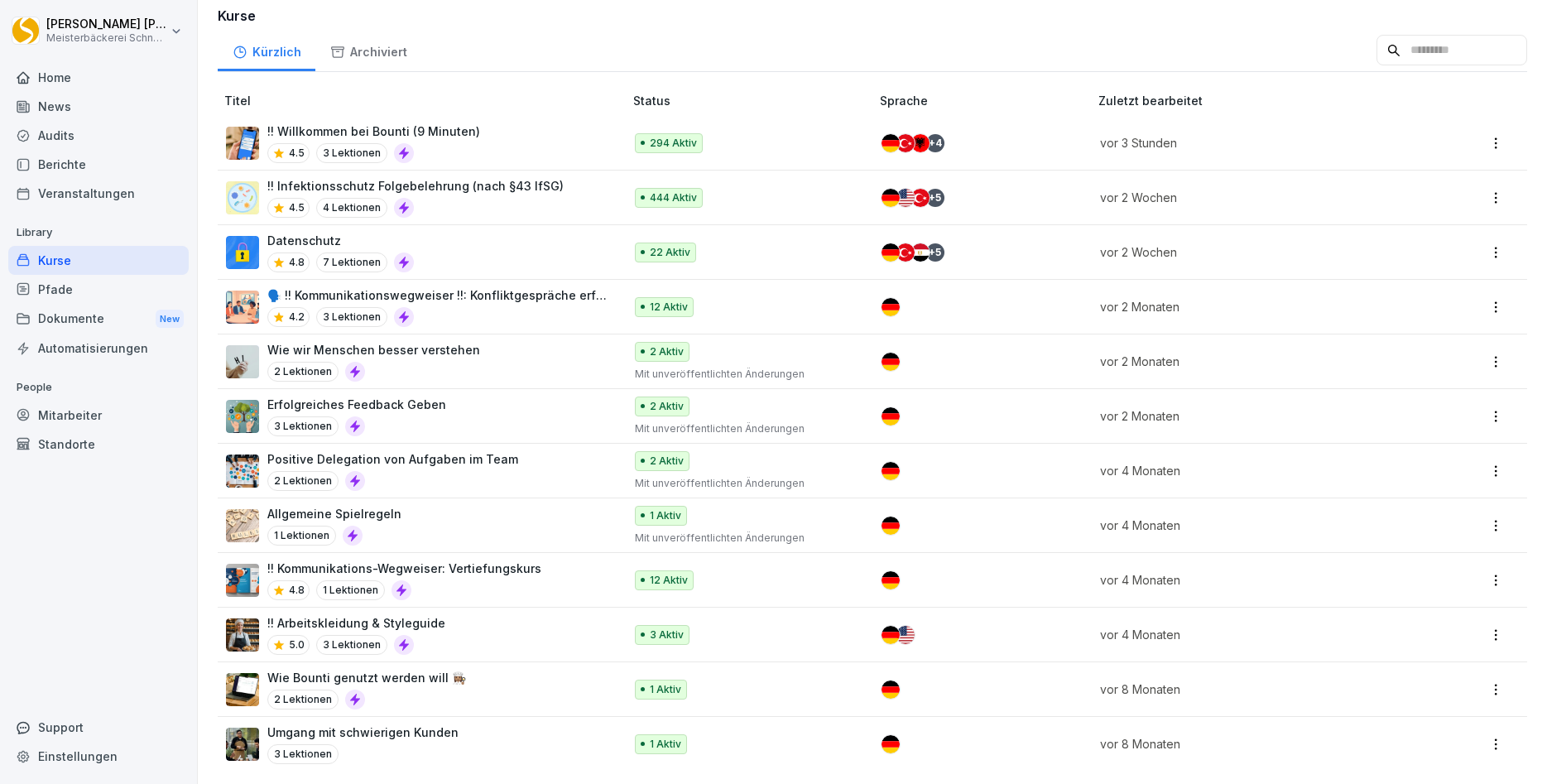
click at [54, 76] on div "Home" at bounding box center [98, 77] width 181 height 29
